Goal: Information Seeking & Learning: Find specific fact

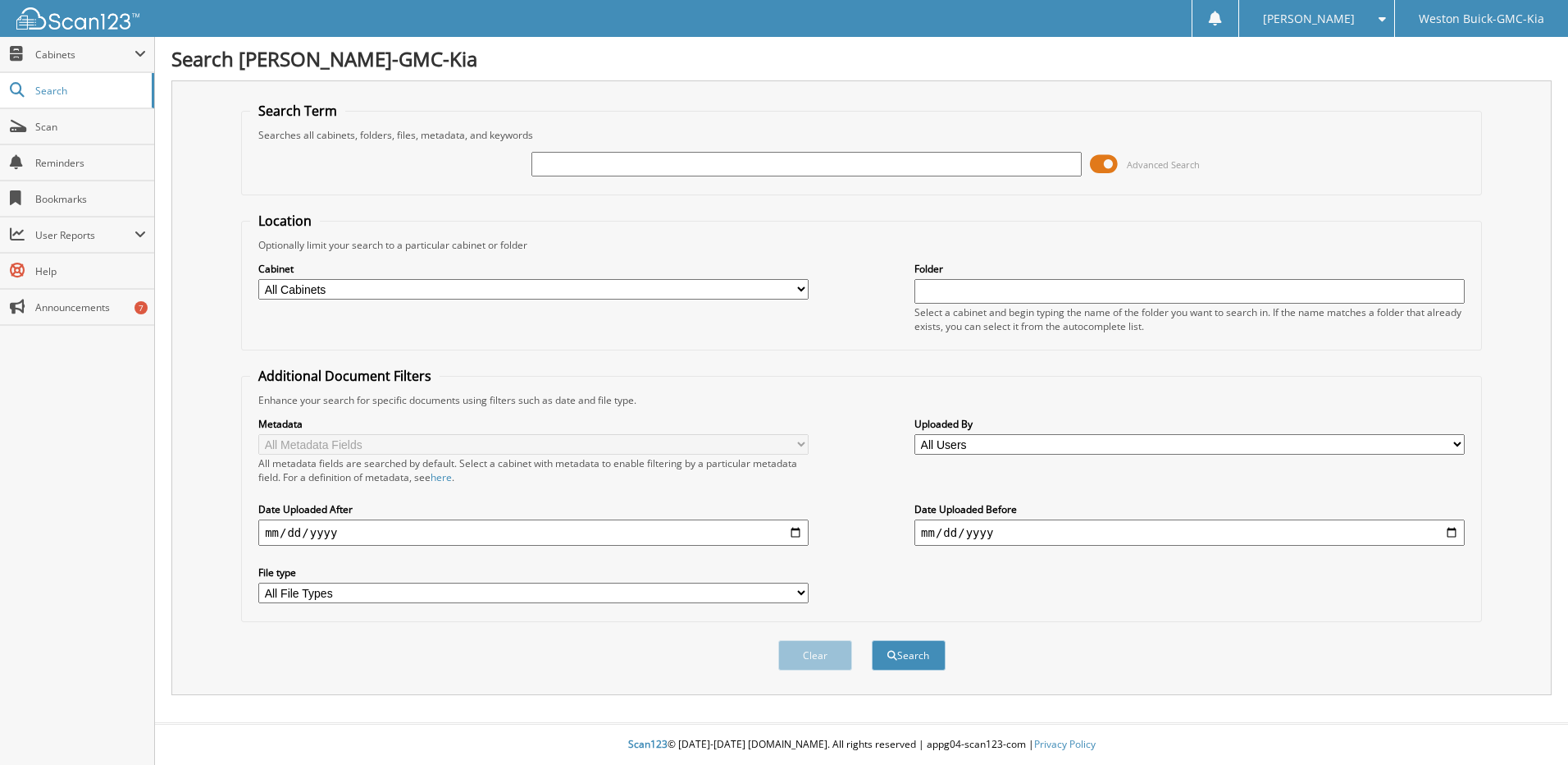
click at [556, 165] on input "text" at bounding box center [806, 163] width 551 height 24
type input "728572"
click at [872, 640] on button "Search" at bounding box center [908, 654] width 73 height 30
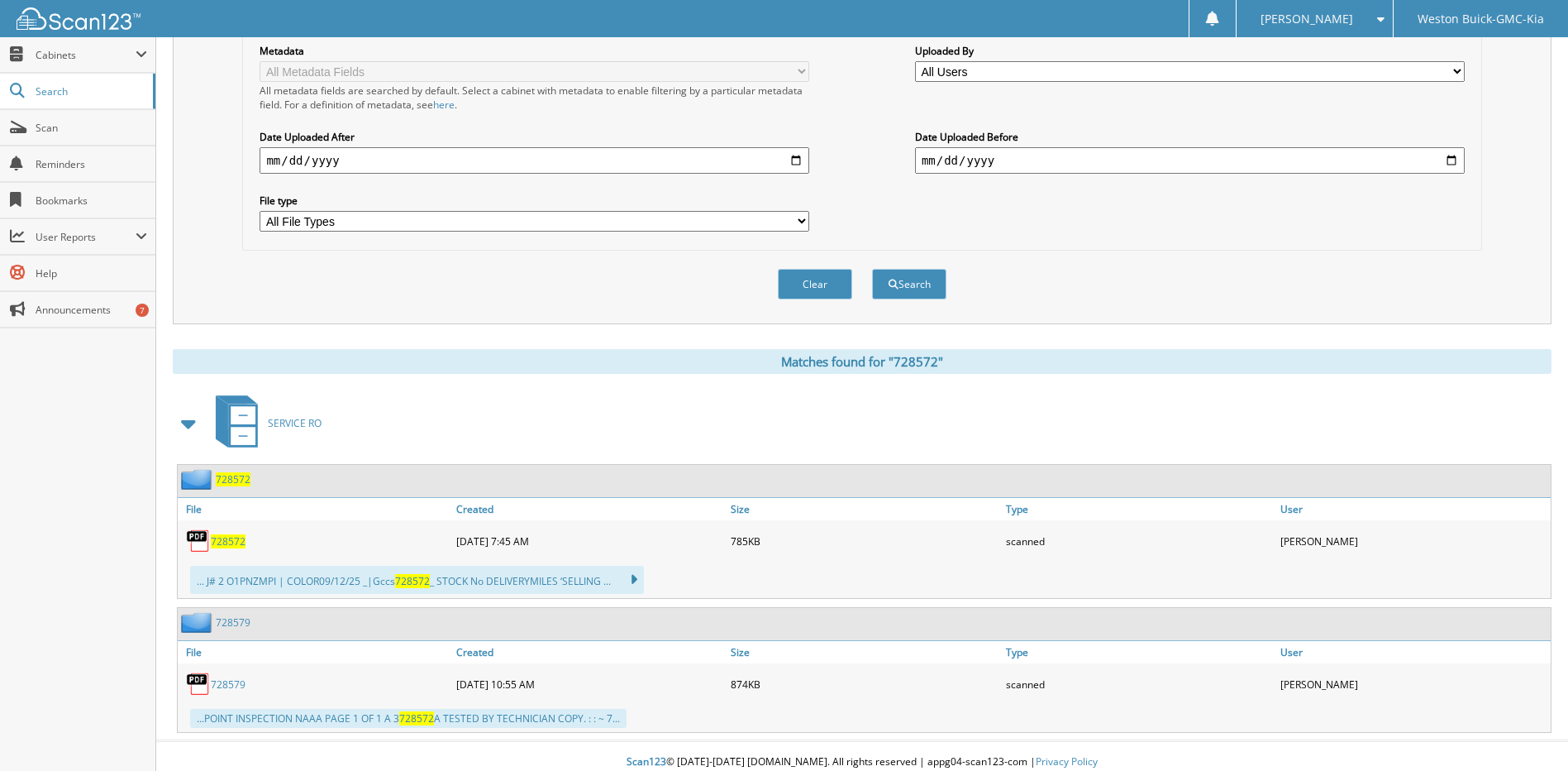
scroll to position [388, 0]
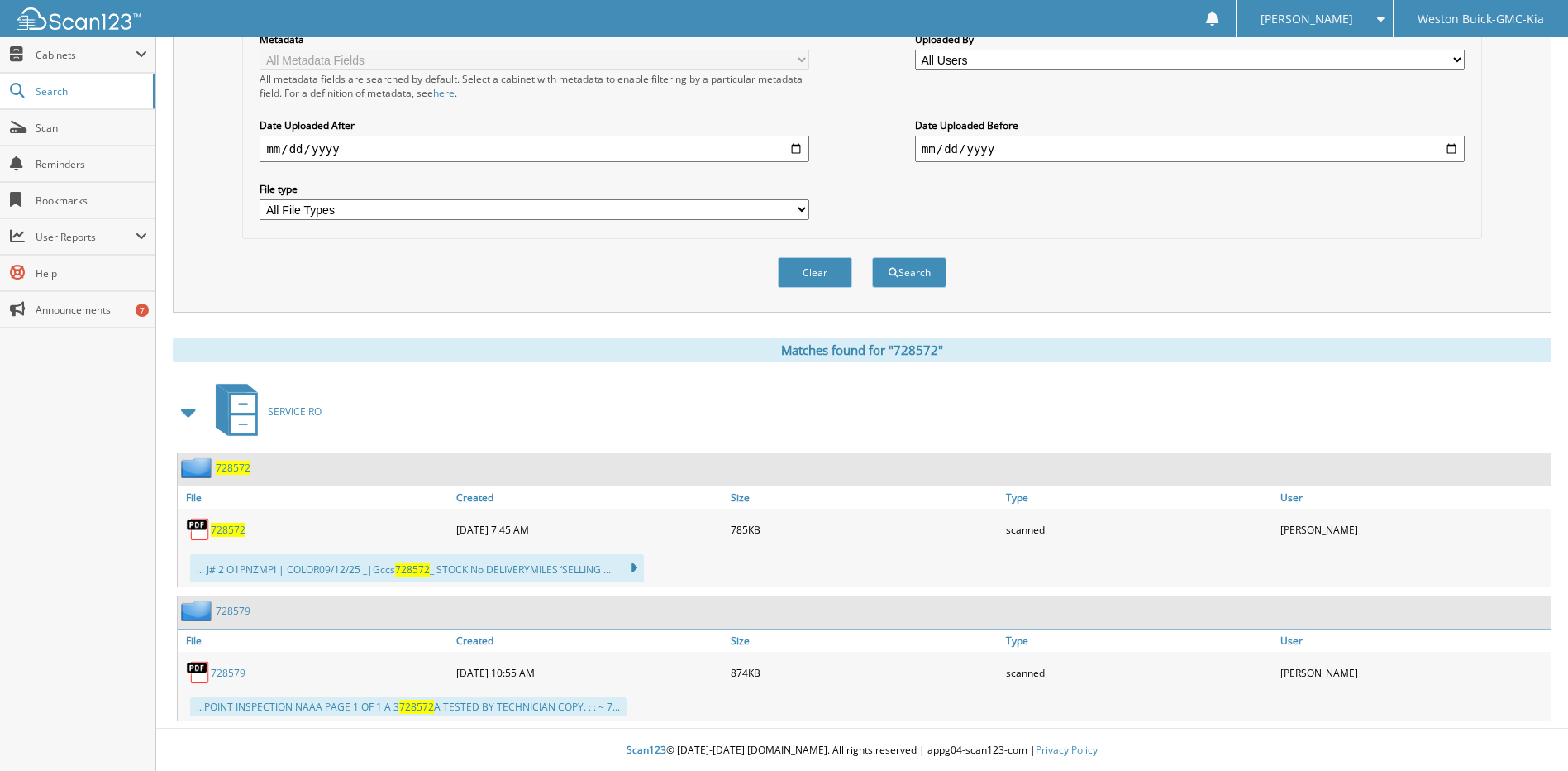
click at [223, 525] on span "728572" at bounding box center [228, 529] width 34 height 14
